Goal: Information Seeking & Learning: Learn about a topic

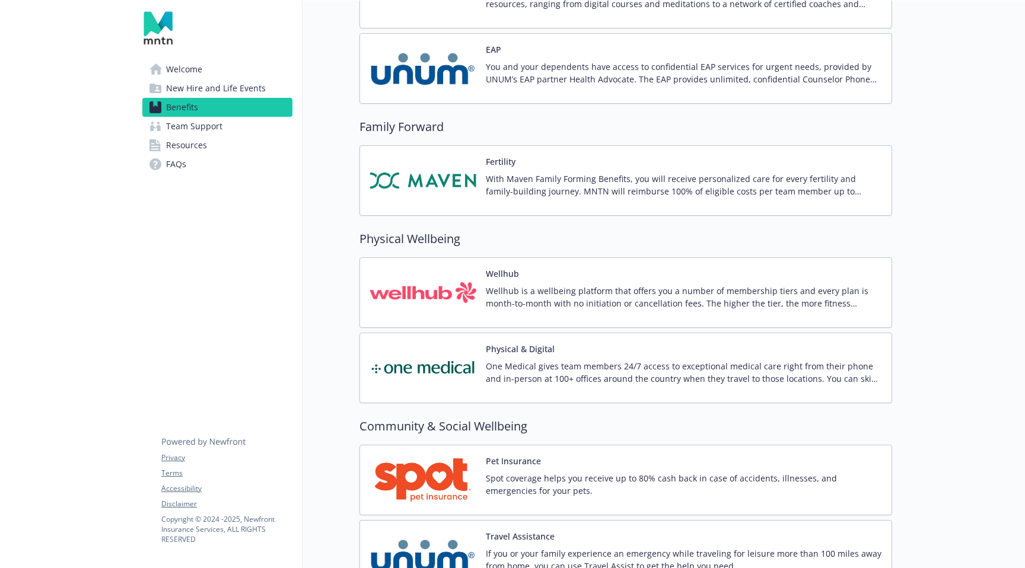
scroll to position [2422, 0]
